Goal: Task Accomplishment & Management: Complete application form

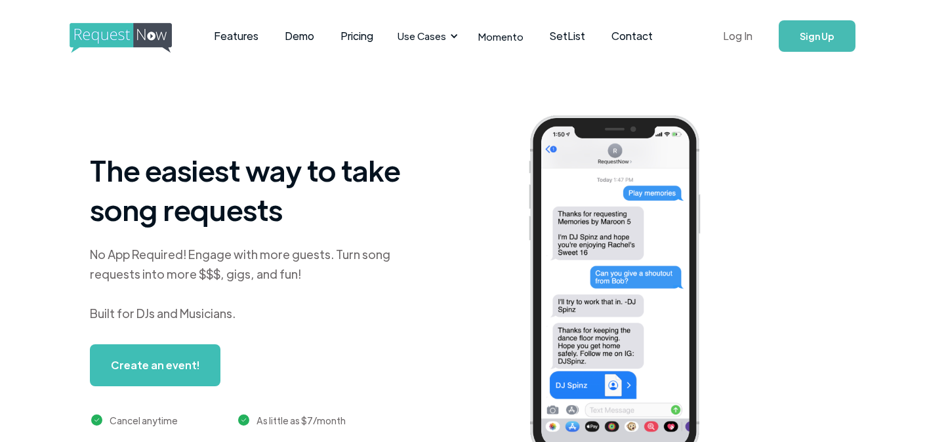
click at [734, 35] on link "Log In" at bounding box center [738, 36] width 56 height 46
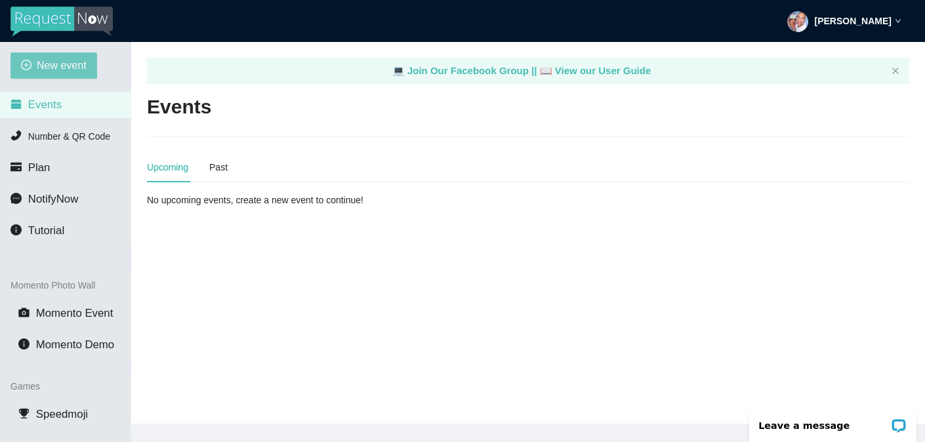
click at [47, 70] on span "New event" at bounding box center [62, 65] width 50 height 16
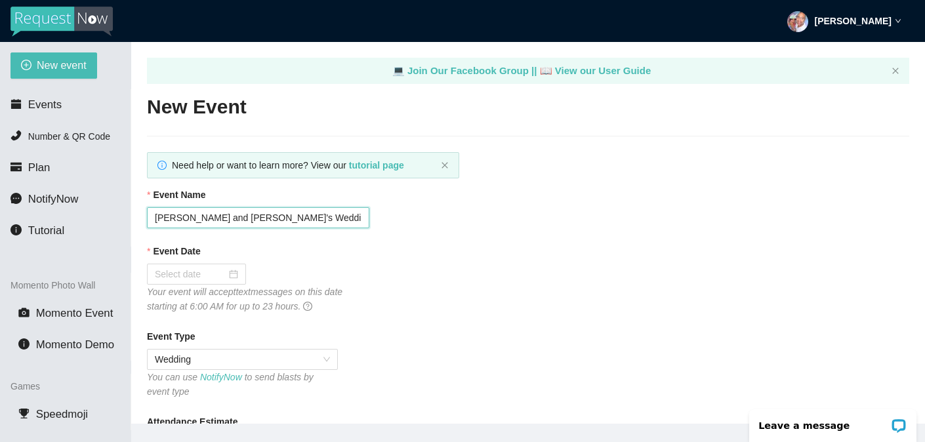
drag, startPoint x: 223, startPoint y: 224, endPoint x: 142, endPoint y: 218, distance: 80.3
click at [142, 219] on main "💻 Join Our Facebook Group || 📖 View our User Guide New Event Need help or want …" at bounding box center [528, 233] width 794 height 382
click at [285, 219] on input "Meg and Caleb's Wedding Celebratioin" at bounding box center [258, 217] width 223 height 21
click at [287, 219] on input "Meg and Caleb's Wedding Celebratioin" at bounding box center [258, 217] width 223 height 21
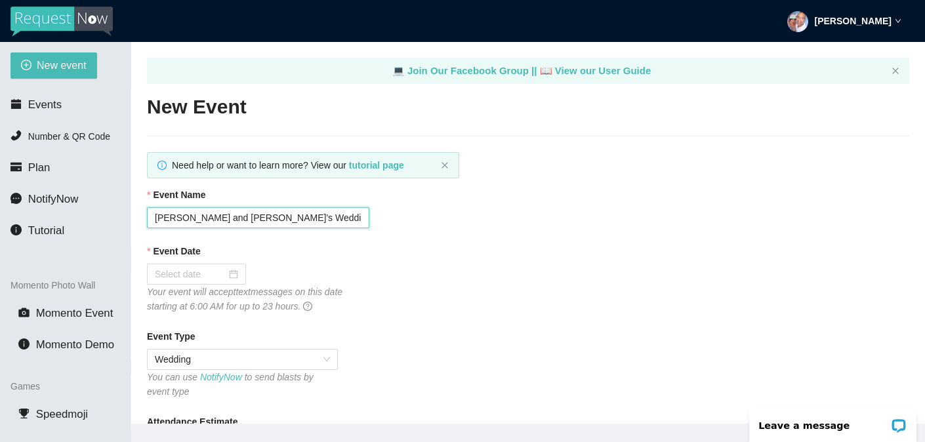
click at [287, 219] on input "Meg and Caleb's Wedding Celebratioin" at bounding box center [258, 217] width 223 height 21
type input "Meg and Caleb's Wedding!"
click at [224, 274] on div at bounding box center [196, 274] width 83 height 14
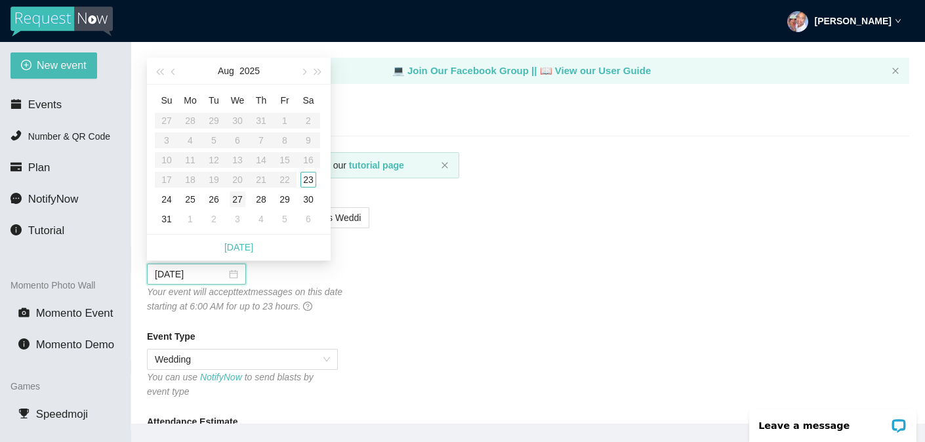
type input "08/27/2025"
type input "08/23/2025"
click at [310, 179] on div "23" at bounding box center [309, 180] width 16 height 16
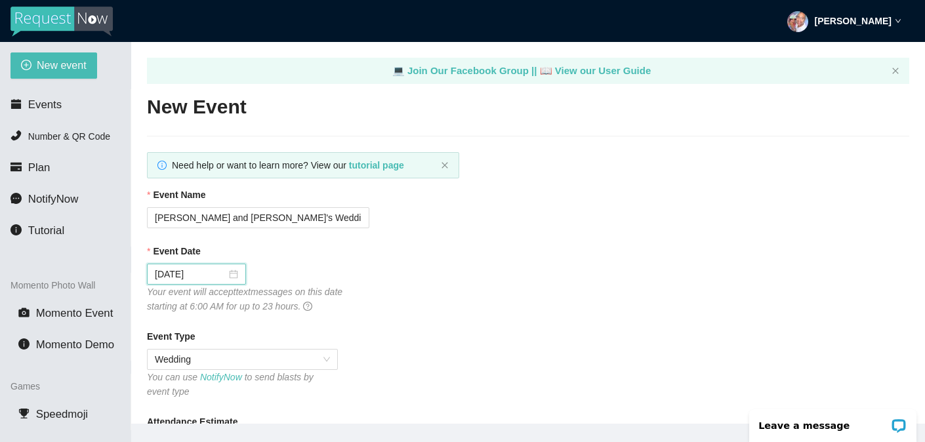
click at [452, 331] on div "Event Type" at bounding box center [528, 339] width 763 height 20
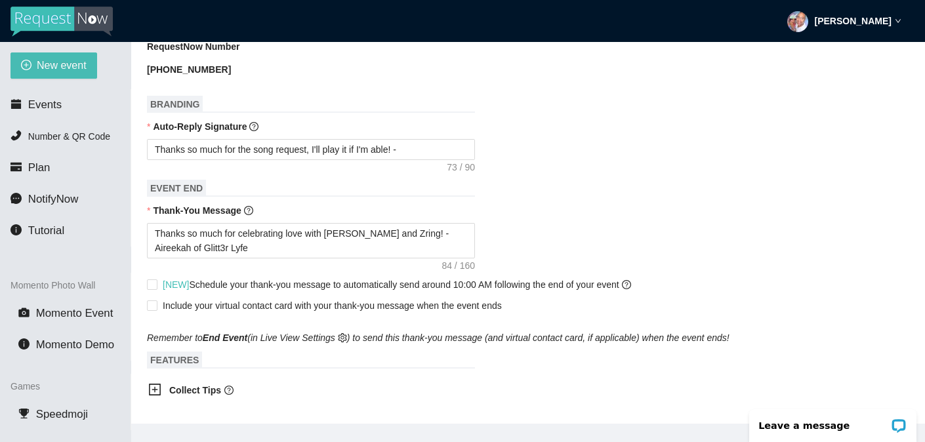
scroll to position [435, 0]
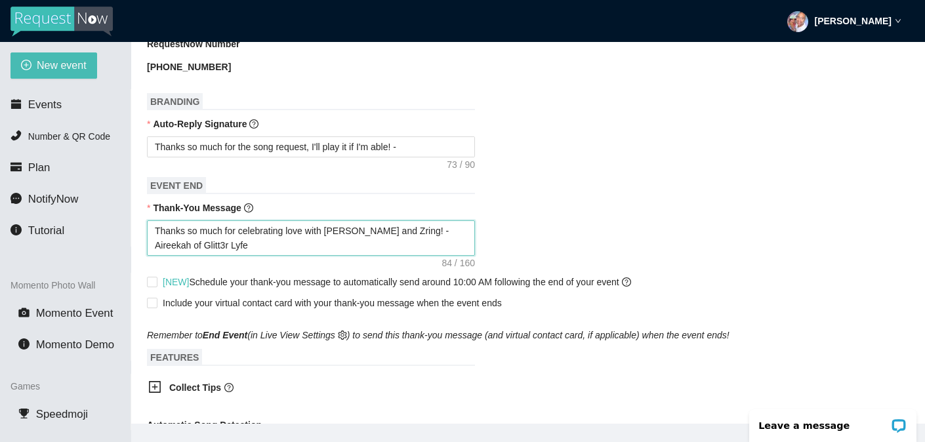
drag, startPoint x: 394, startPoint y: 234, endPoint x: 334, endPoint y: 238, distance: 60.5
click at [333, 238] on textarea "Thanks so much for celebrating love with Alice and Zring! - Aireekah of Glitt3r…" at bounding box center [311, 238] width 328 height 35
type textarea "Thanks so much for celebrating love with AM! - Aireekah of Glitt3r Lyfe"
type textarea "Thanks so much for celebrating love with AMe! - Aireekah of Glitt3r Lyfe"
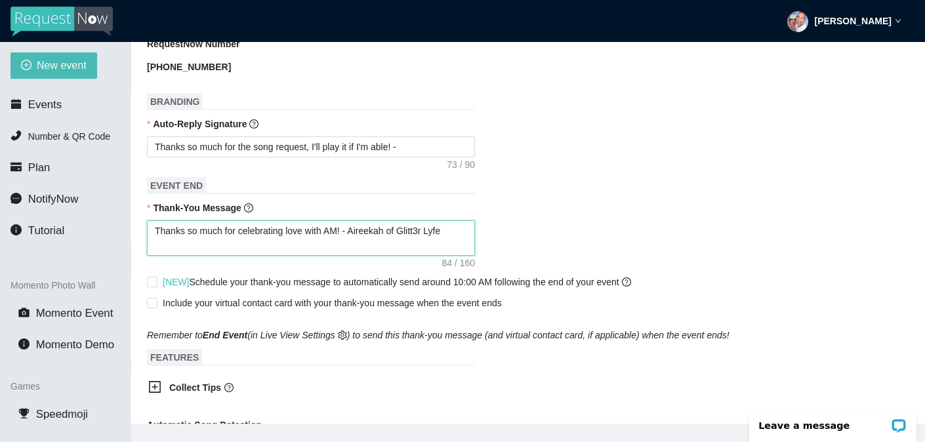
type textarea "Thanks so much for celebrating love with AMe! - Aireekah of Glitt3r Lyfe"
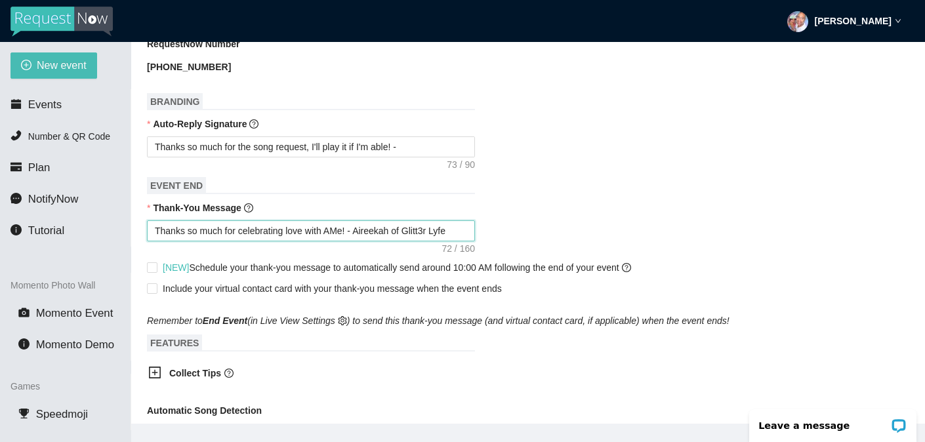
type textarea "Thanks so much for celebrating love with AMeg! - Aireekah of Glitt3r Lyfe"
type textarea "Thanks so much for celebrating love with AMe! - Aireekah of Glitt3r Lyfe"
type textarea "Thanks so much for celebrating love with AM! - Aireekah of Glitt3r Lyfe"
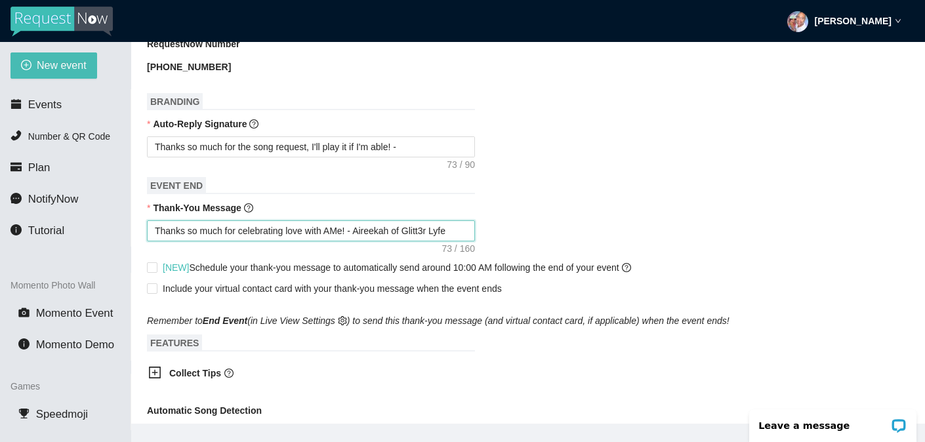
type textarea "Thanks so much for celebrating love with AM! - Aireekah of Glitt3r Lyfe"
type textarea "Thanks so much for celebrating love with A! - Aireekah of Glitt3r Lyfe"
type textarea "Thanks so much for celebrating love with ! - Aireekah of Glitt3r Lyfe"
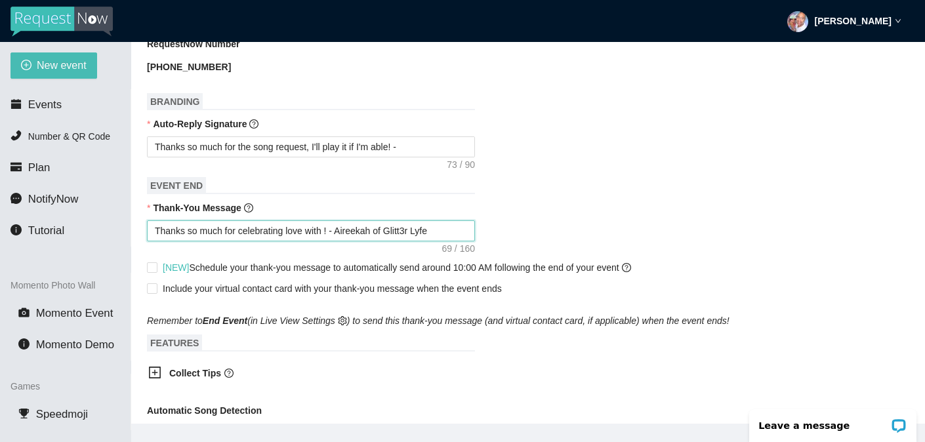
type textarea "Thanks so much for celebrating love with M! - Aireekah of Glitt3r Lyfe"
type textarea "Thanks so much for celebrating love with Me! - Aireekah of Glitt3r Lyfe"
type textarea "Thanks so much for celebrating love with Meg! - Aireekah of Glitt3r Lyfe"
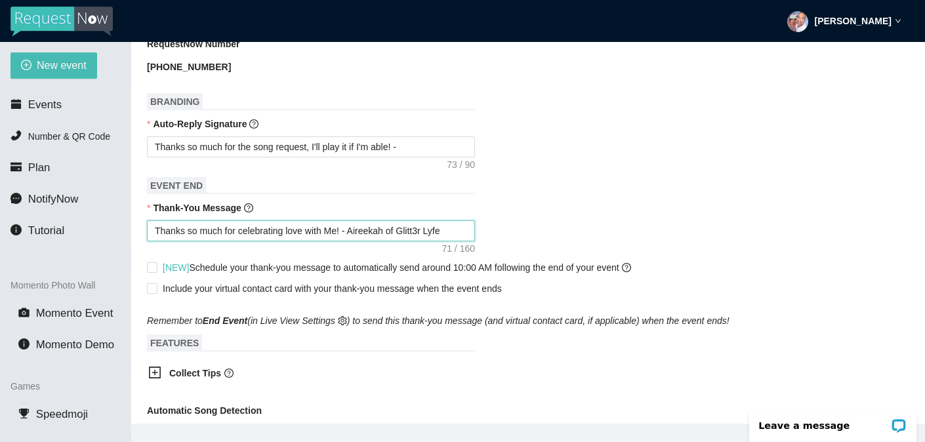
type textarea "Thanks so much for celebrating love with Meg! - Aireekah of Glitt3r Lyfe"
type textarea "Thanks so much for celebrating love with Meg ! - Aireekah of Glitt3r Lyfe"
type textarea "Thanks so much for celebrating love with Meg a! - Aireekah of Glitt3r Lyfe"
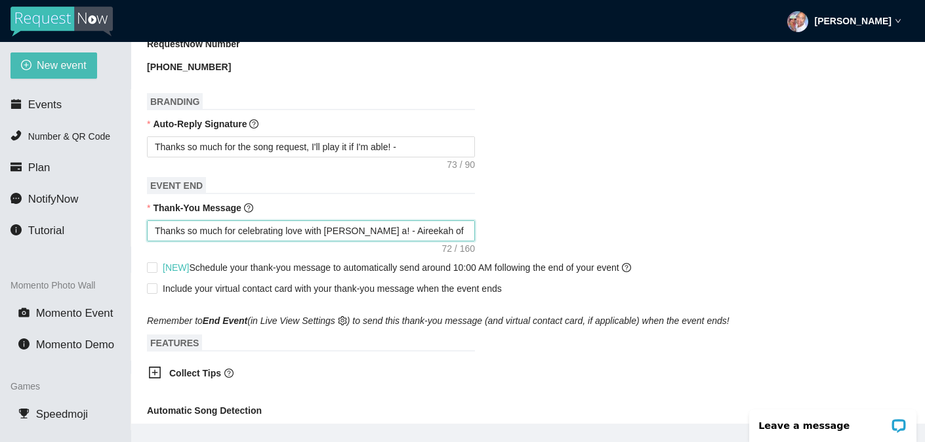
type textarea "Thanks so much for celebrating love with Meg an! - Aireekah of Glitt3r Lyfe"
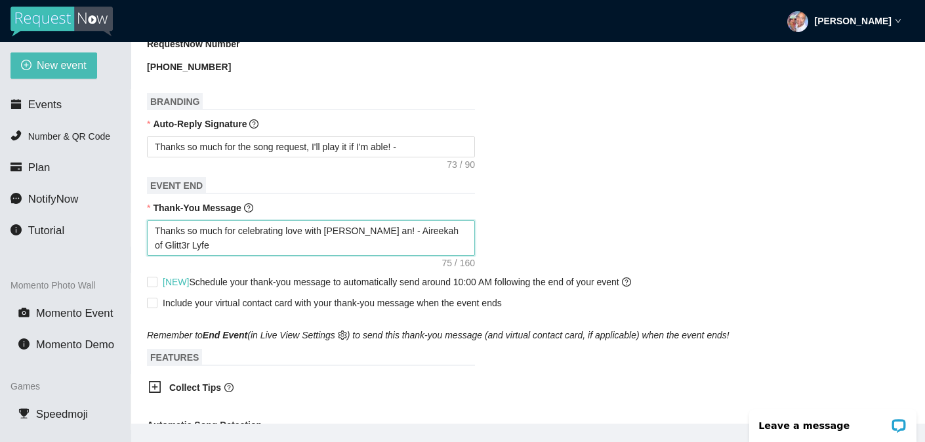
type textarea "Thanks so much for celebrating love with Meg and! - Aireekah of Glitt3r Lyfe"
type textarea "Thanks so much for celebrating love with Meg and ! - Aireekah of Glitt3r Lyfe"
type textarea "Thanks so much for celebrating love with Meg and C! - Aireekah of Glitt3r Lyfe"
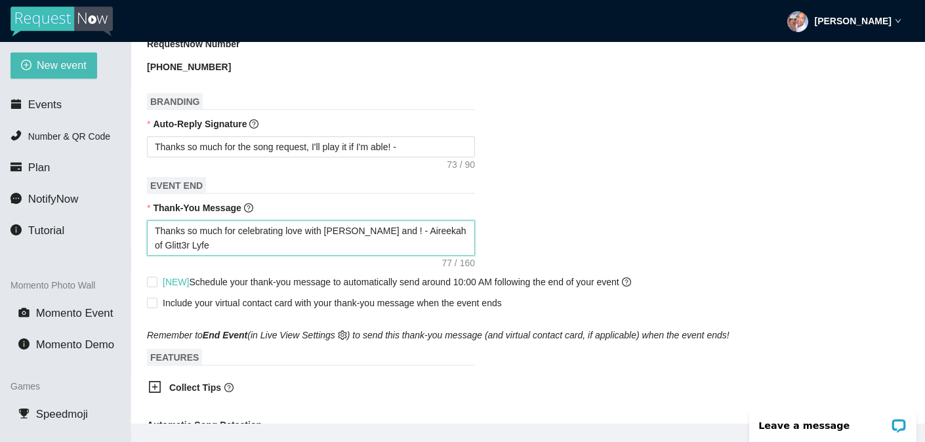
type textarea "Thanks so much for celebrating love with Meg and C! - Aireekah of Glitt3r Lyfe"
type textarea "Thanks so much for celebrating love with Meg and Ca! - Aireekah of Glitt3r Lyfe"
type textarea "Thanks so much for celebrating love with Meg and Cal! - Aireekah of Glitt3r Lyfe"
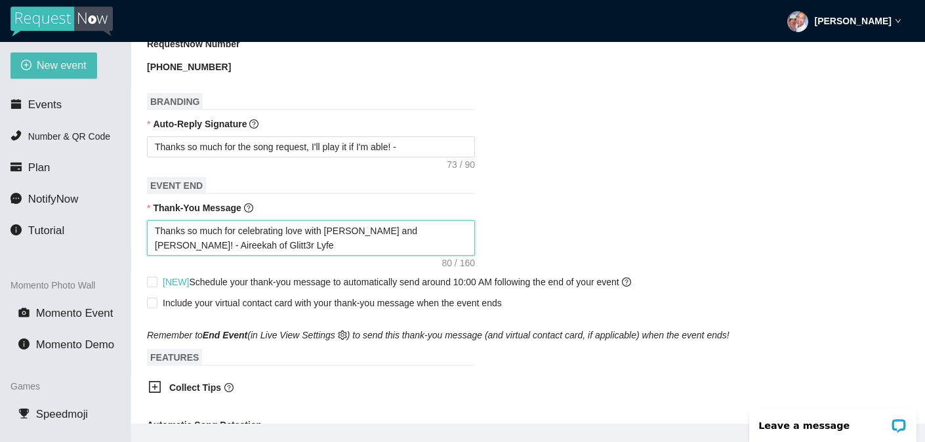
type textarea "Thanks so much for celebrating love with Meg and Cale! - Aireekah of Glitt3r Ly…"
type textarea "Thanks so much for celebrating love with Meg and Caleb! - Aireekah of Glitt3r L…"
click at [526, 303] on div "Include your virtual contact card with your thank-you message when the event en…" at bounding box center [528, 303] width 763 height 14
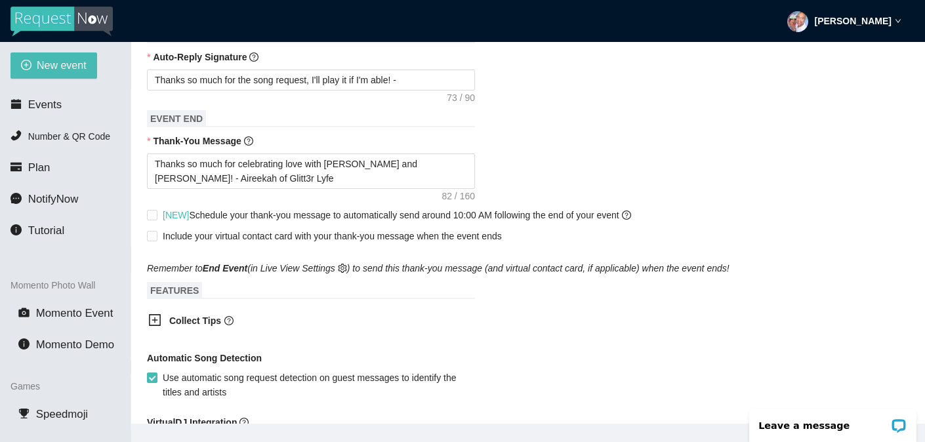
scroll to position [507, 0]
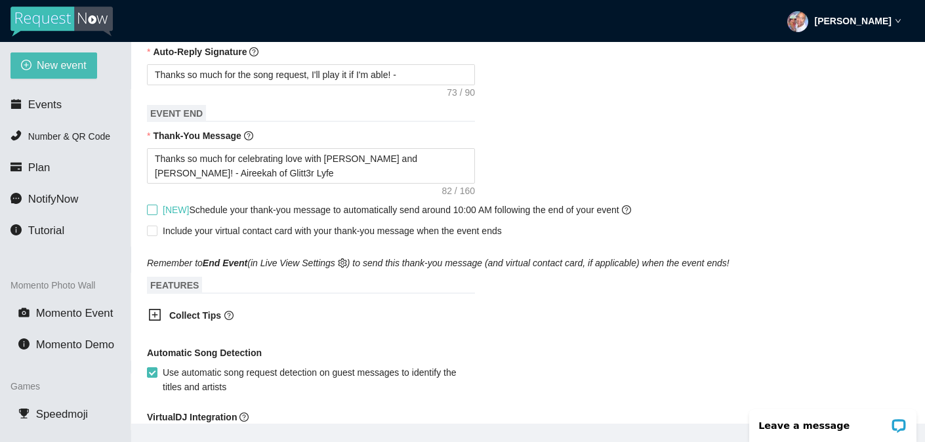
click at [150, 214] on span at bounding box center [152, 210] width 11 height 11
click at [150, 214] on input "[NEW] Schedule your thank-you message to automatically send around 10:00 AM fol…" at bounding box center [151, 209] width 9 height 9
checkbox input "true"
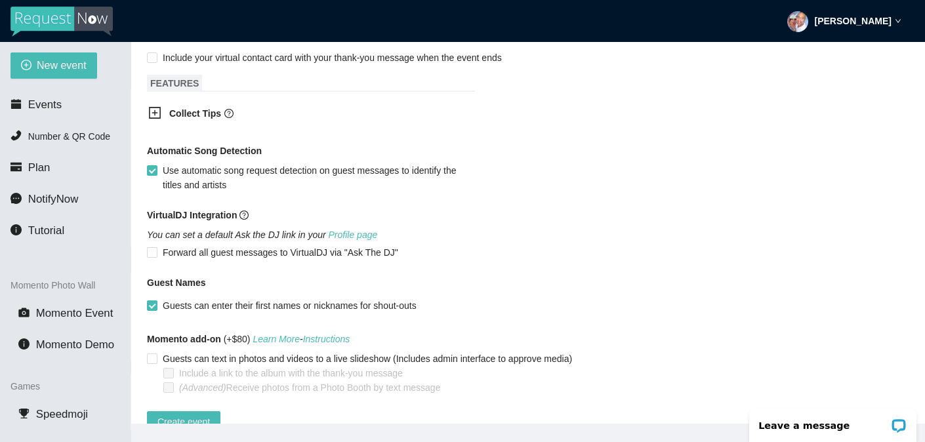
scroll to position [715, 0]
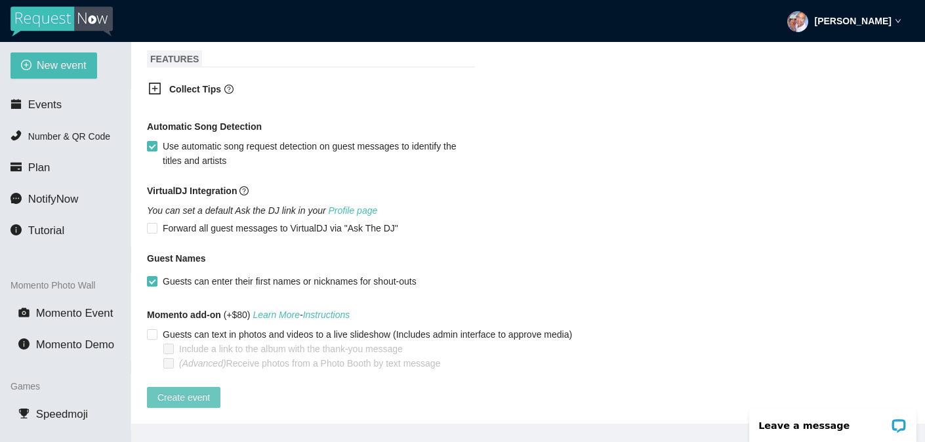
click at [188, 391] on span "Create event" at bounding box center [184, 398] width 53 height 14
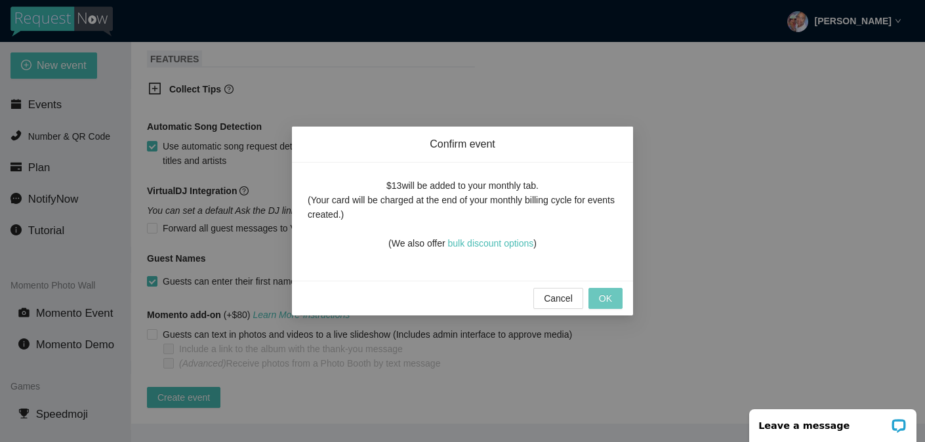
click at [603, 302] on span "OK" at bounding box center [605, 298] width 13 height 14
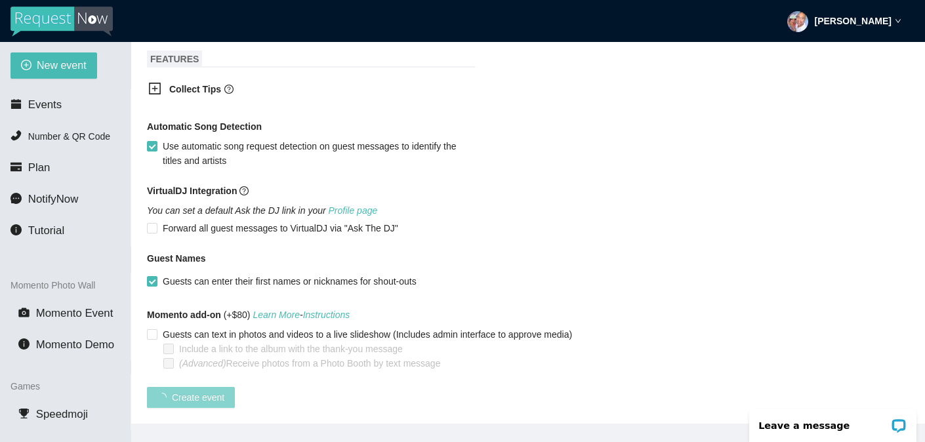
scroll to position [294, 0]
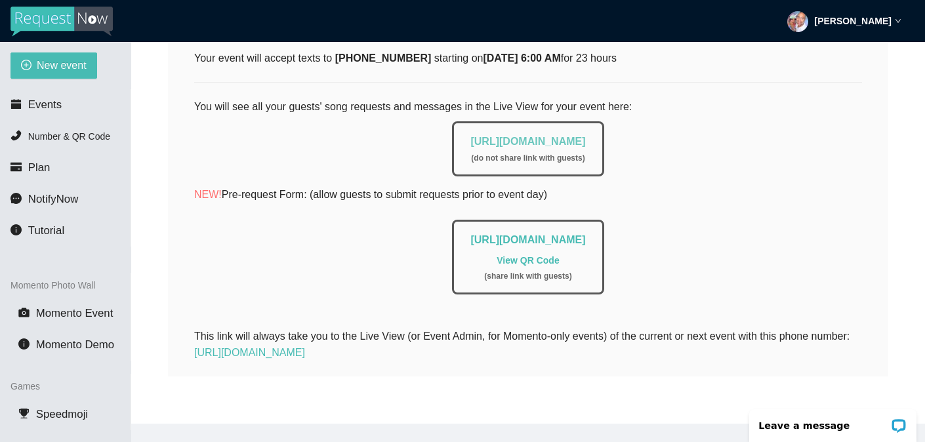
click at [562, 136] on link "https://app.requestnow.io/live/rwpwyde" at bounding box center [528, 141] width 115 height 11
